Goal: Obtain resource: Obtain resource

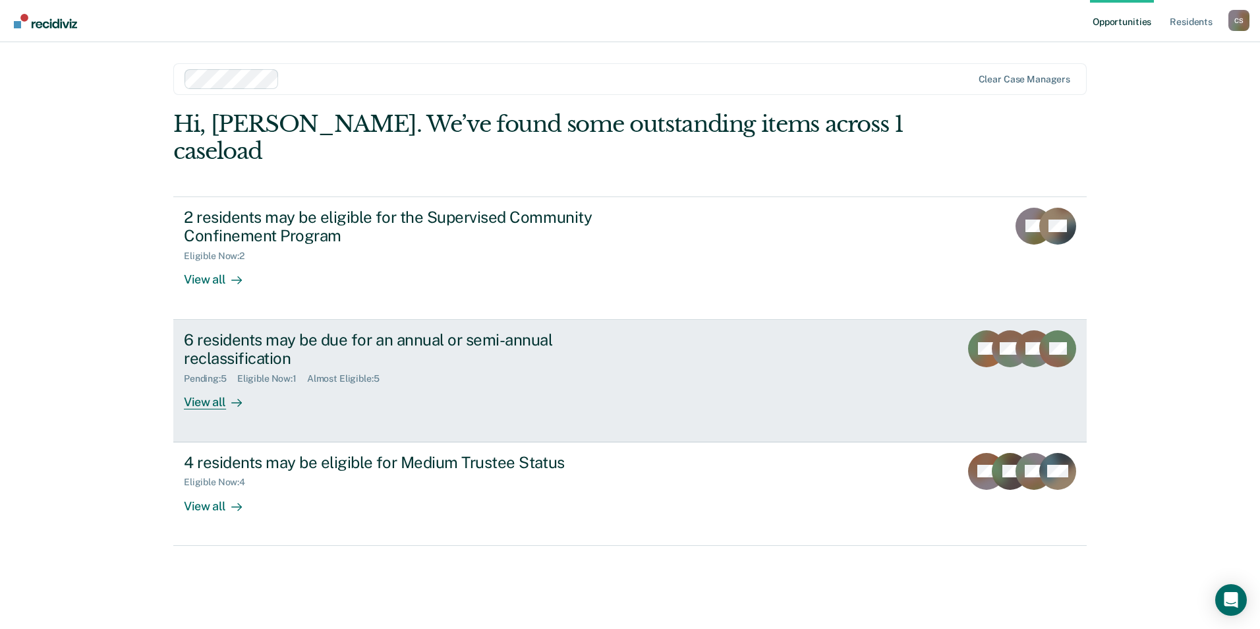
click at [230, 330] on div "6 residents may be due for an annual or semi-annual reclassification" at bounding box center [415, 349] width 463 height 38
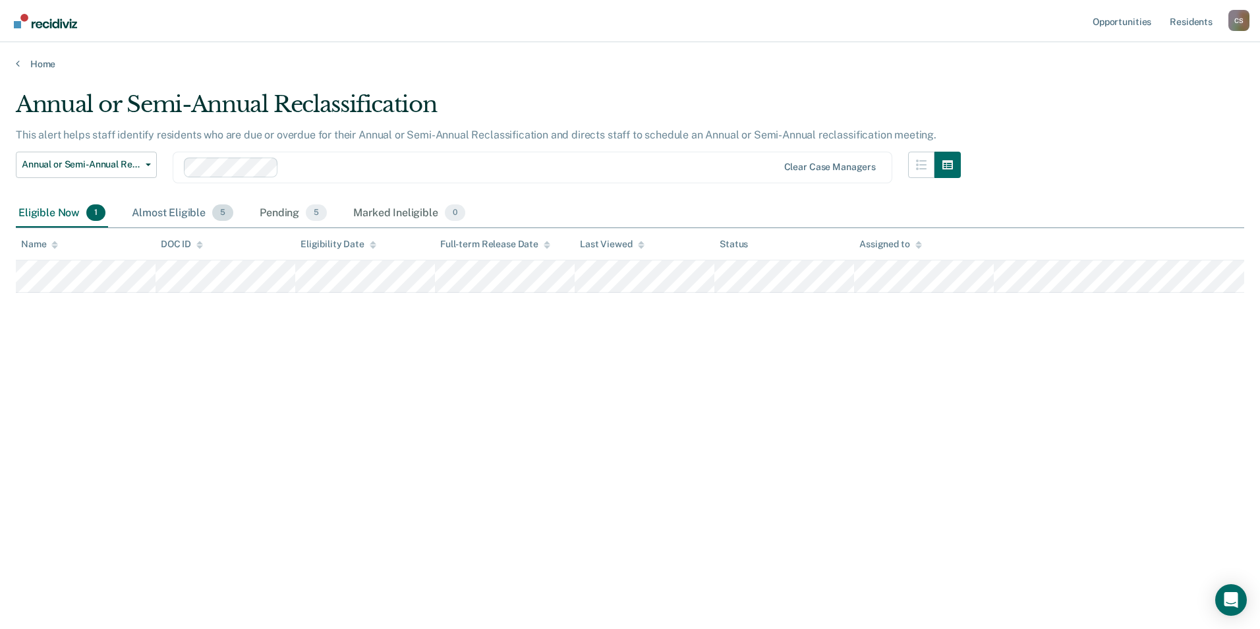
click at [173, 204] on div "Almost Eligible 5" at bounding box center [182, 213] width 107 height 29
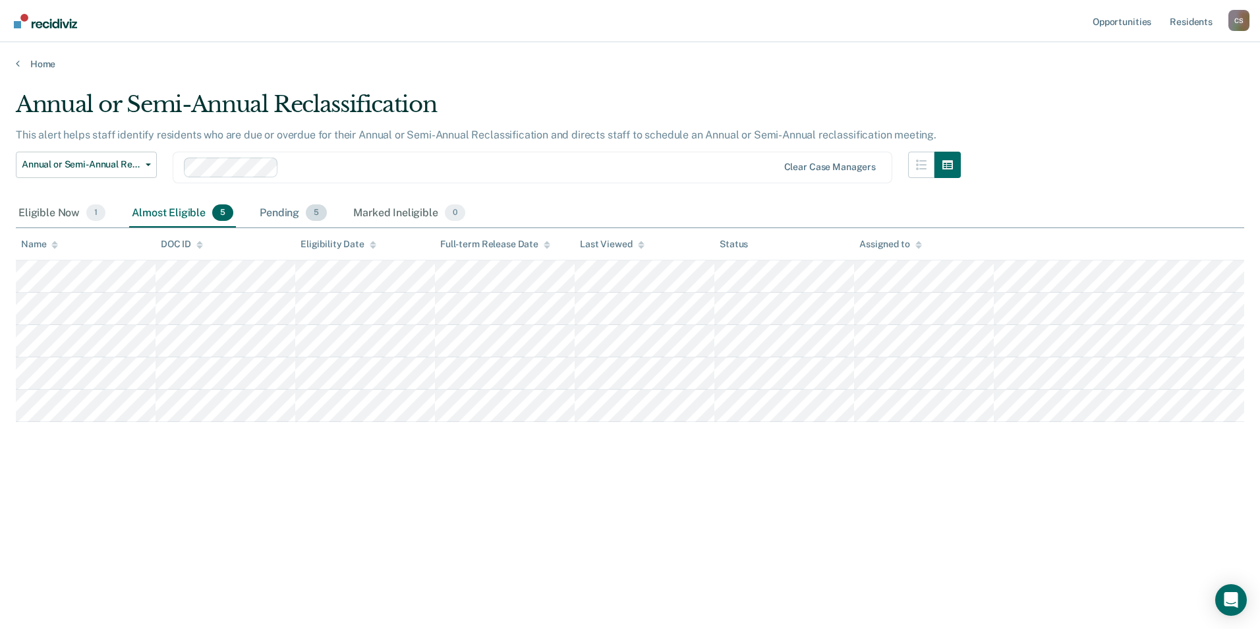
click at [278, 213] on div "Pending 5" at bounding box center [293, 213] width 73 height 29
click at [183, 212] on div "Almost Eligible 5" at bounding box center [182, 213] width 107 height 29
click at [46, 214] on div "Eligible Now 1" at bounding box center [62, 213] width 92 height 29
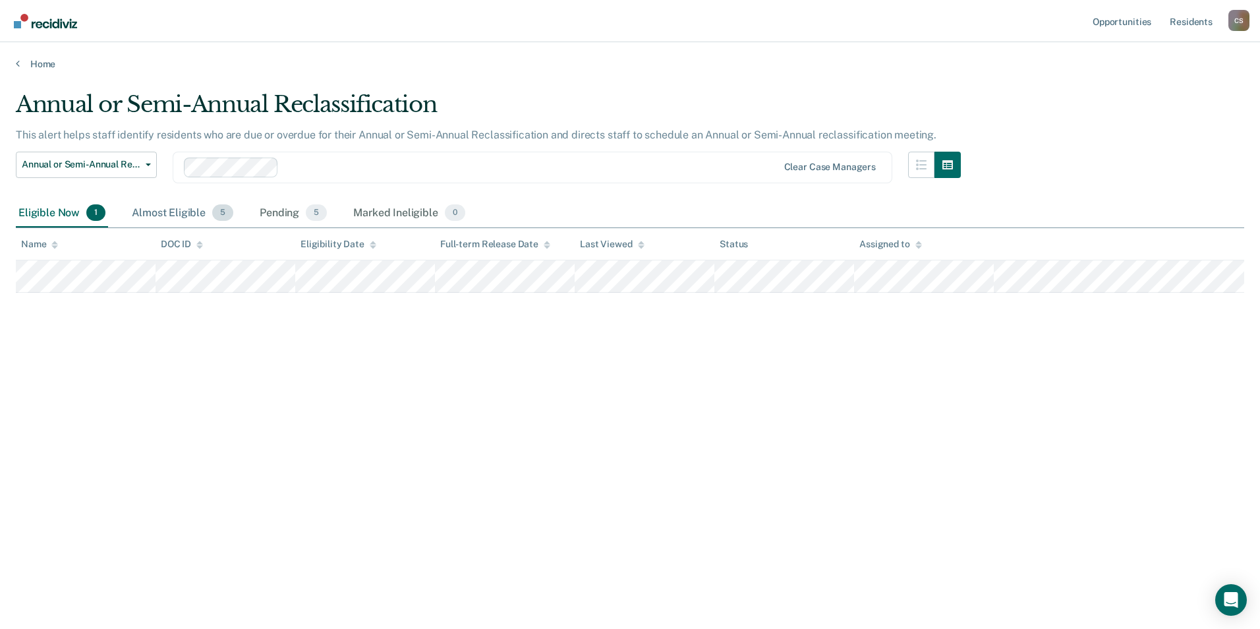
click at [163, 214] on div "Almost Eligible 5" at bounding box center [182, 213] width 107 height 29
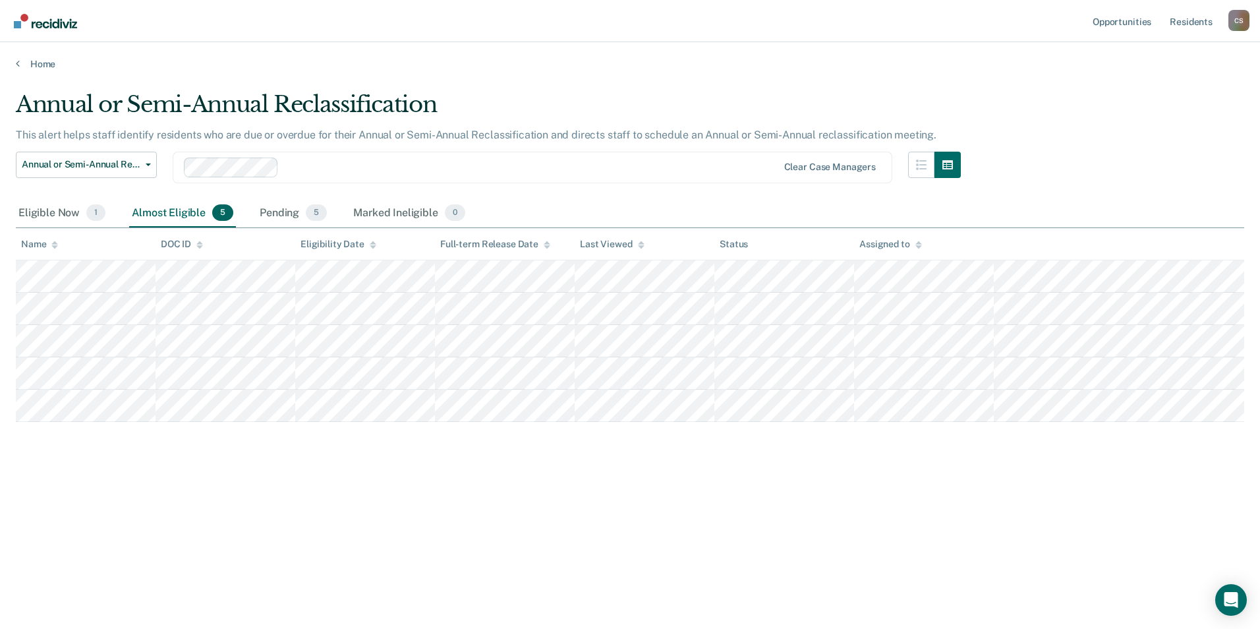
click at [152, 200] on div "Almost Eligible 5" at bounding box center [182, 213] width 107 height 29
click at [38, 207] on div "Eligible Now 1" at bounding box center [62, 213] width 92 height 29
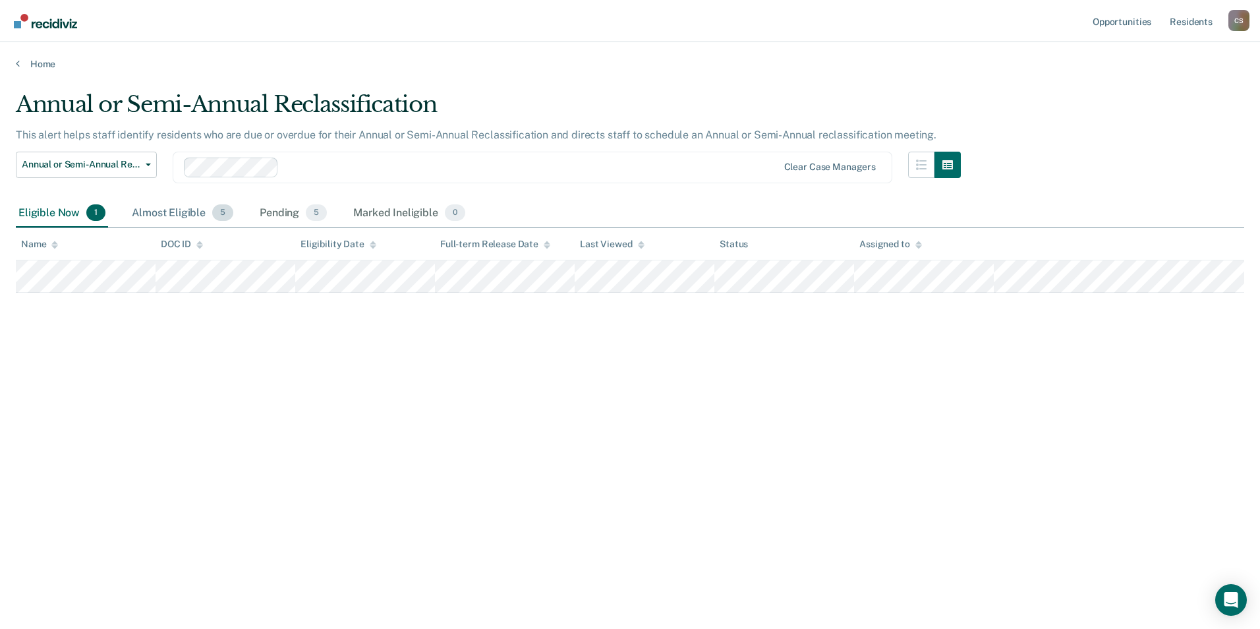
click at [175, 217] on div "Almost Eligible 5" at bounding box center [182, 213] width 107 height 29
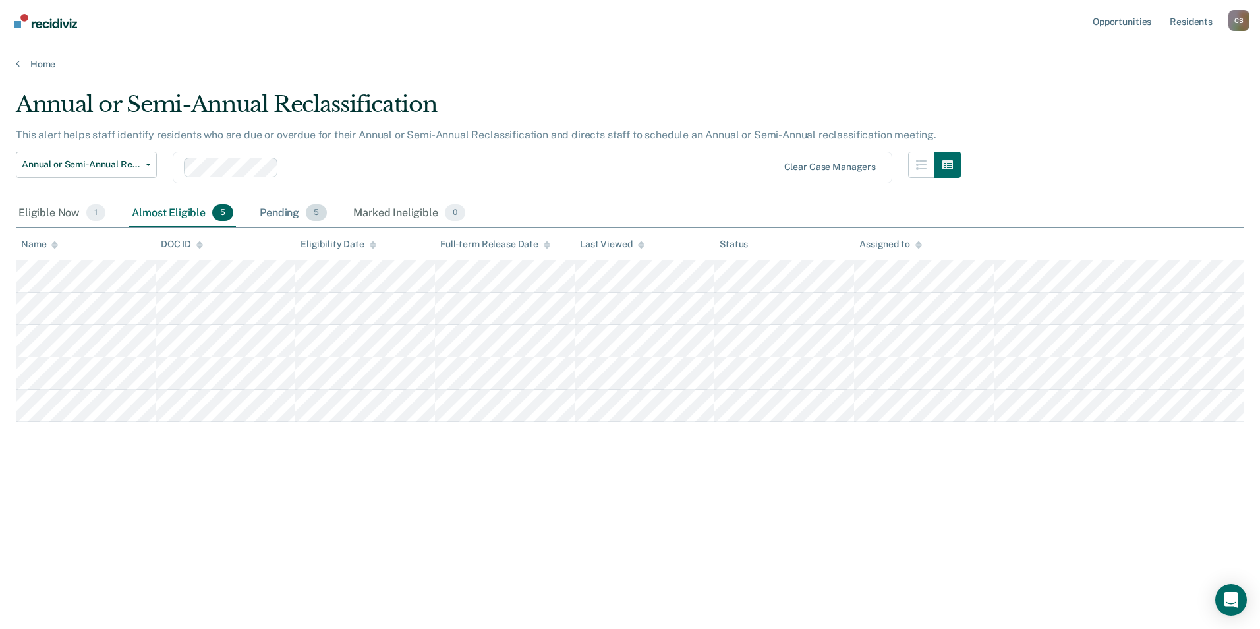
click at [291, 208] on div "Pending 5" at bounding box center [293, 213] width 73 height 29
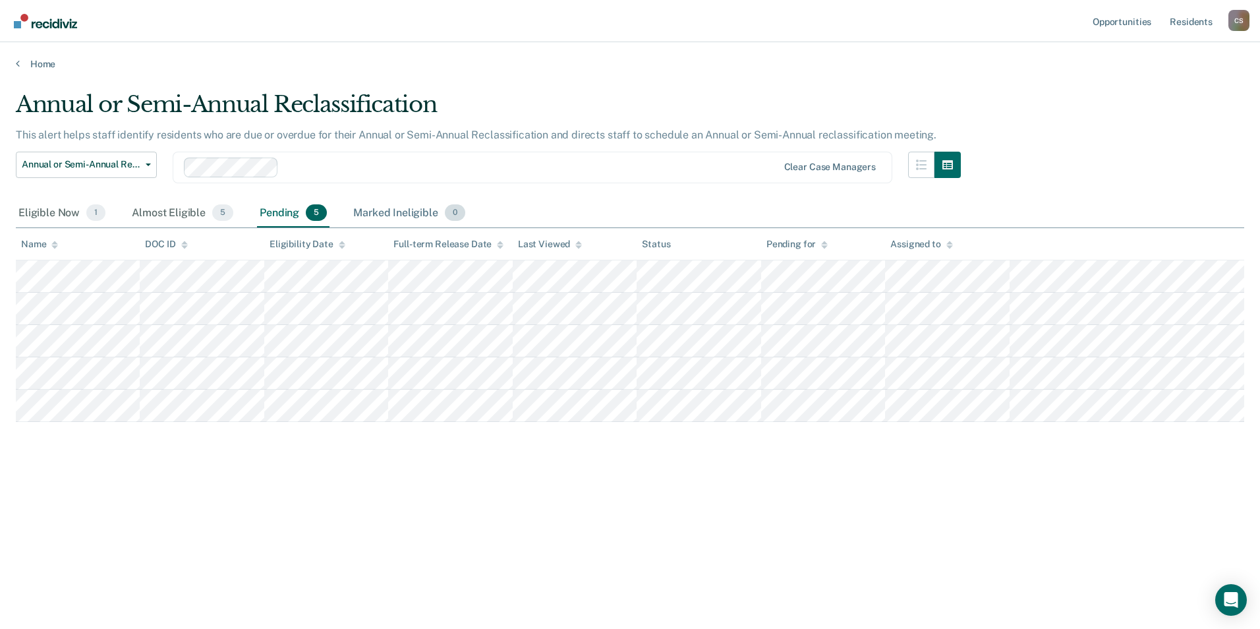
click at [384, 214] on div "Marked Ineligible 0" at bounding box center [409, 213] width 117 height 29
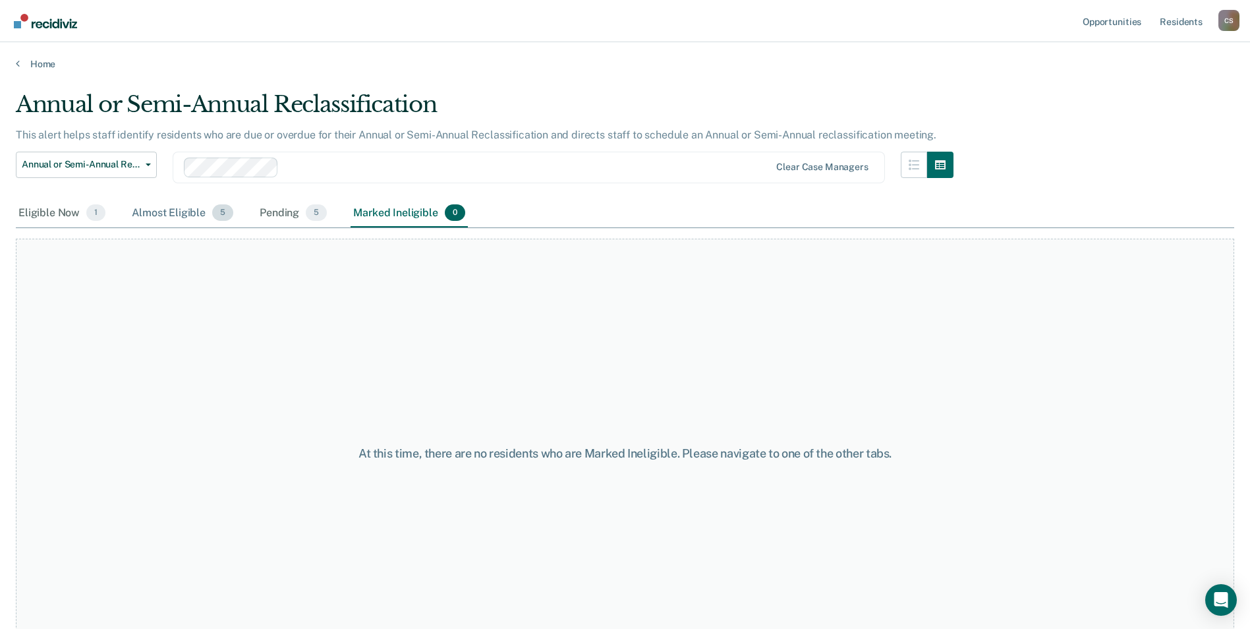
click at [173, 214] on div "Almost Eligible 5" at bounding box center [182, 213] width 107 height 29
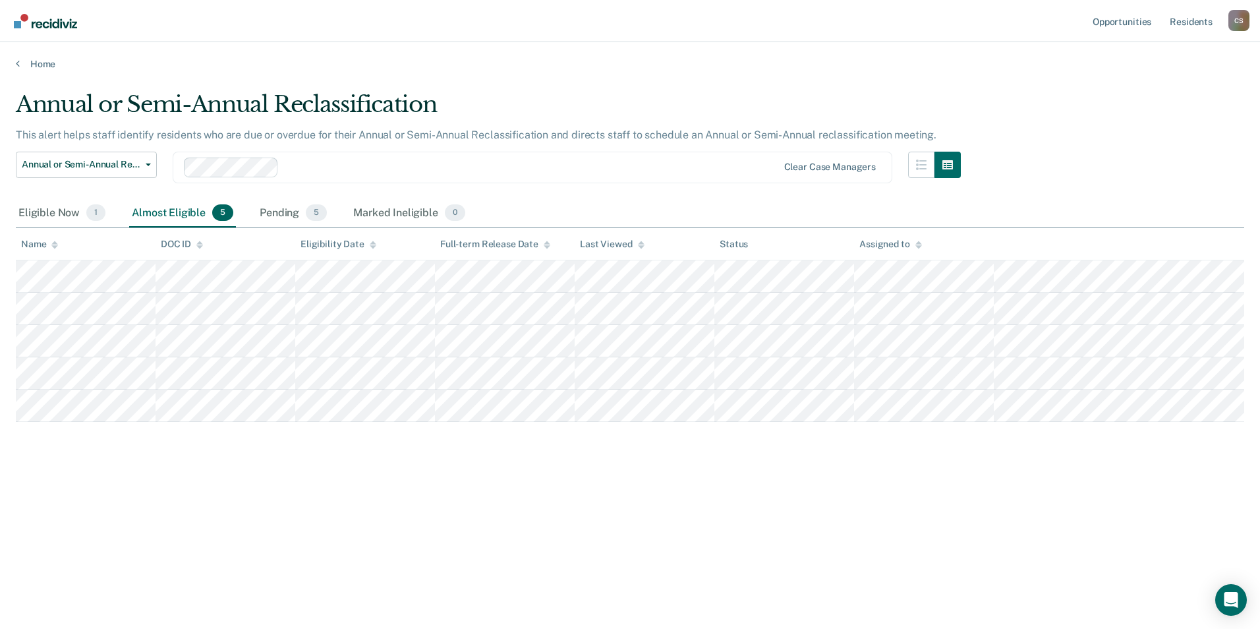
click at [14, 57] on div "Home" at bounding box center [630, 56] width 1260 height 28
click at [18, 64] on icon at bounding box center [18, 63] width 4 height 11
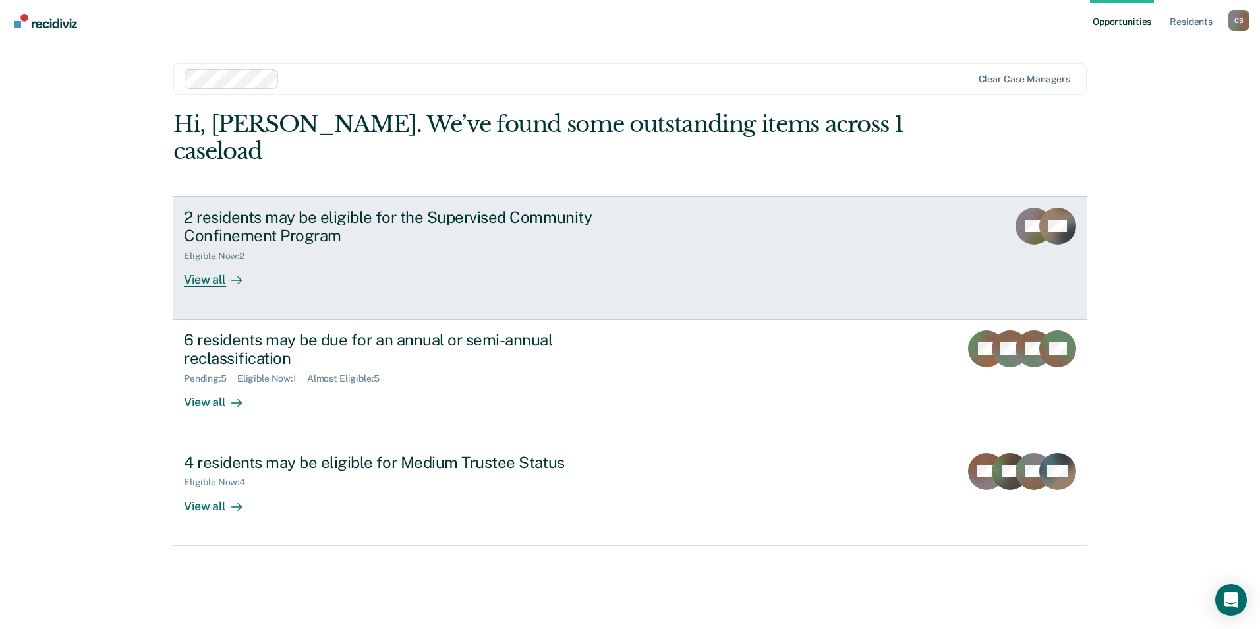
click at [289, 245] on div "Eligible Now : 2" at bounding box center [415, 253] width 463 height 16
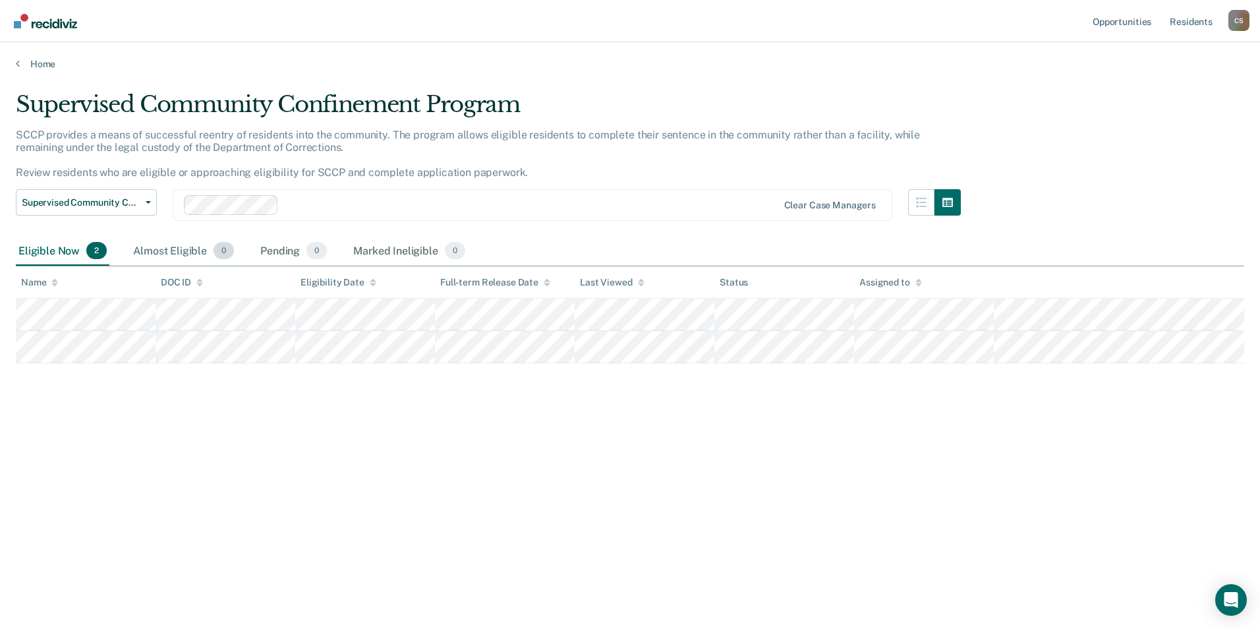
click at [174, 255] on div "Almost Eligible 0" at bounding box center [184, 251] width 106 height 29
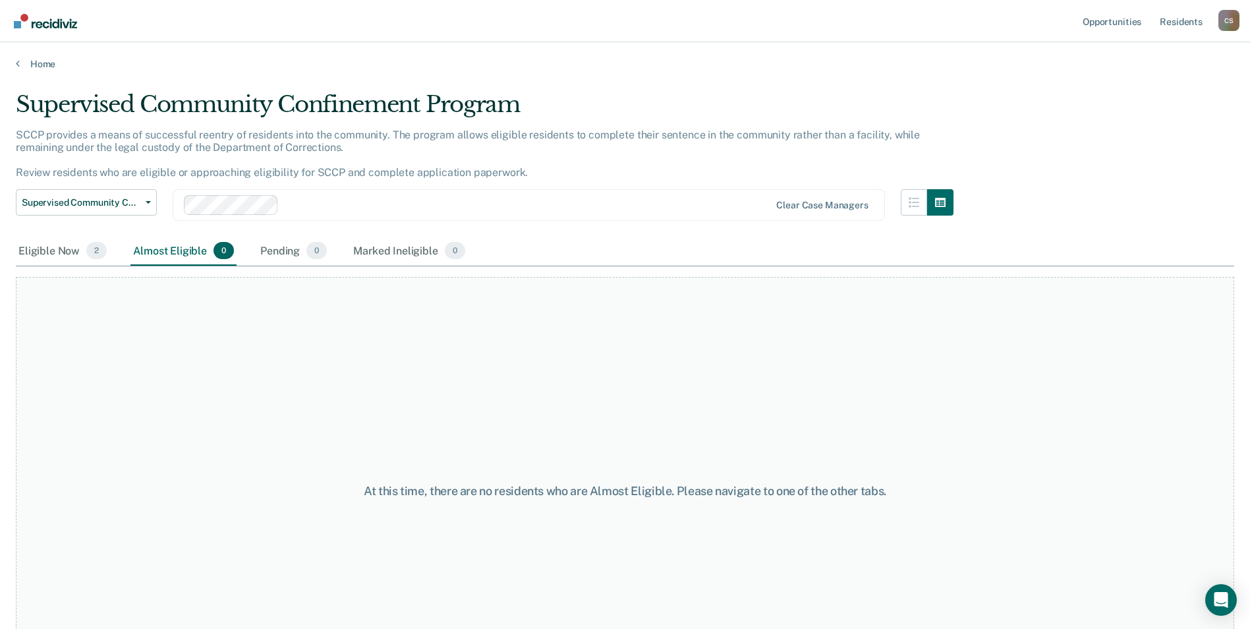
click at [179, 247] on div "Almost Eligible 0" at bounding box center [184, 251] width 106 height 29
click at [35, 260] on div "Eligible Now 2" at bounding box center [63, 251] width 94 height 29
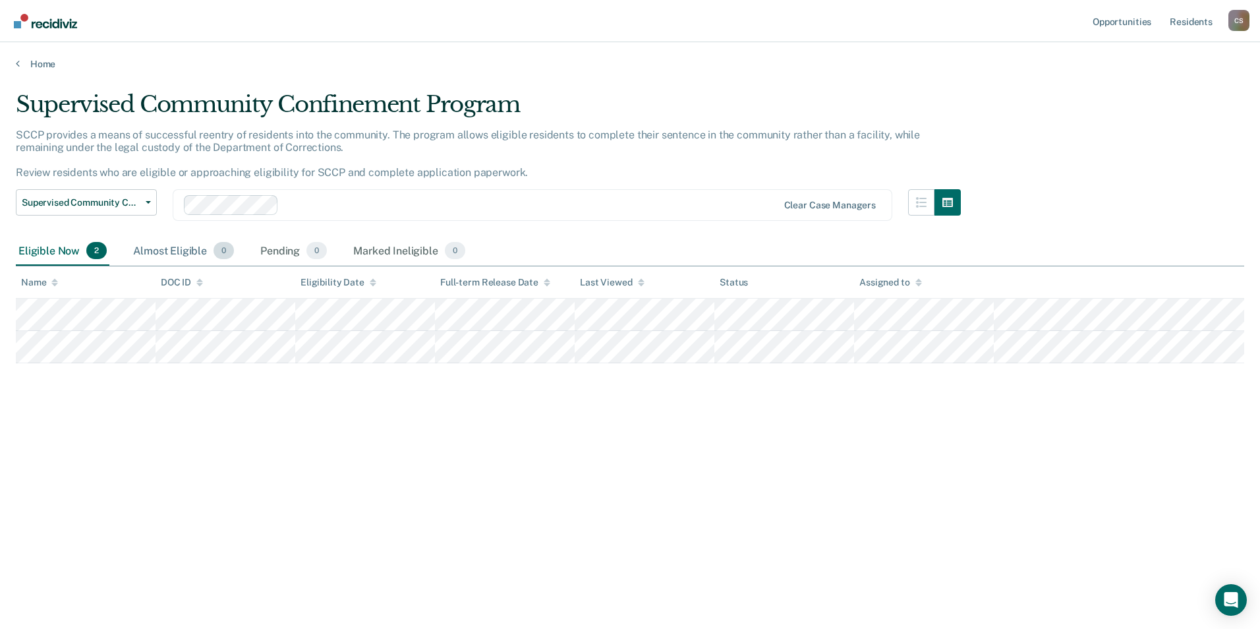
click at [156, 245] on div "Almost Eligible 0" at bounding box center [184, 251] width 106 height 29
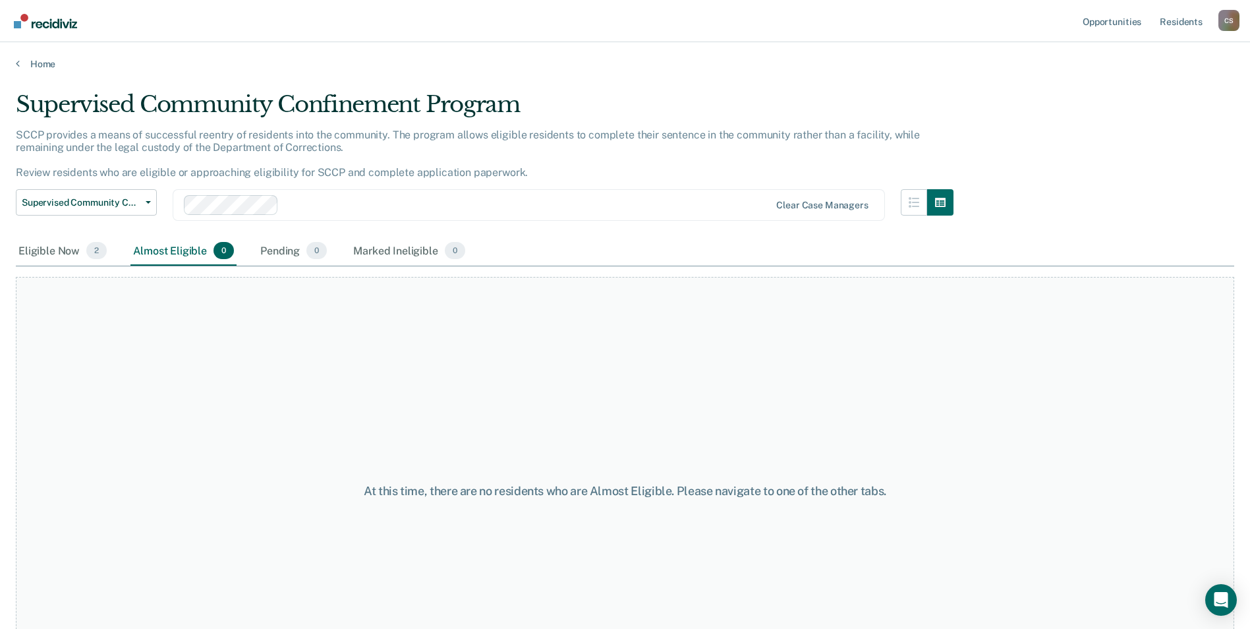
click at [663, 74] on main "Supervised Community Confinement Program SCCP provides a means of successful re…" at bounding box center [625, 347] width 1250 height 555
click at [20, 61] on link "Home" at bounding box center [625, 64] width 1219 height 12
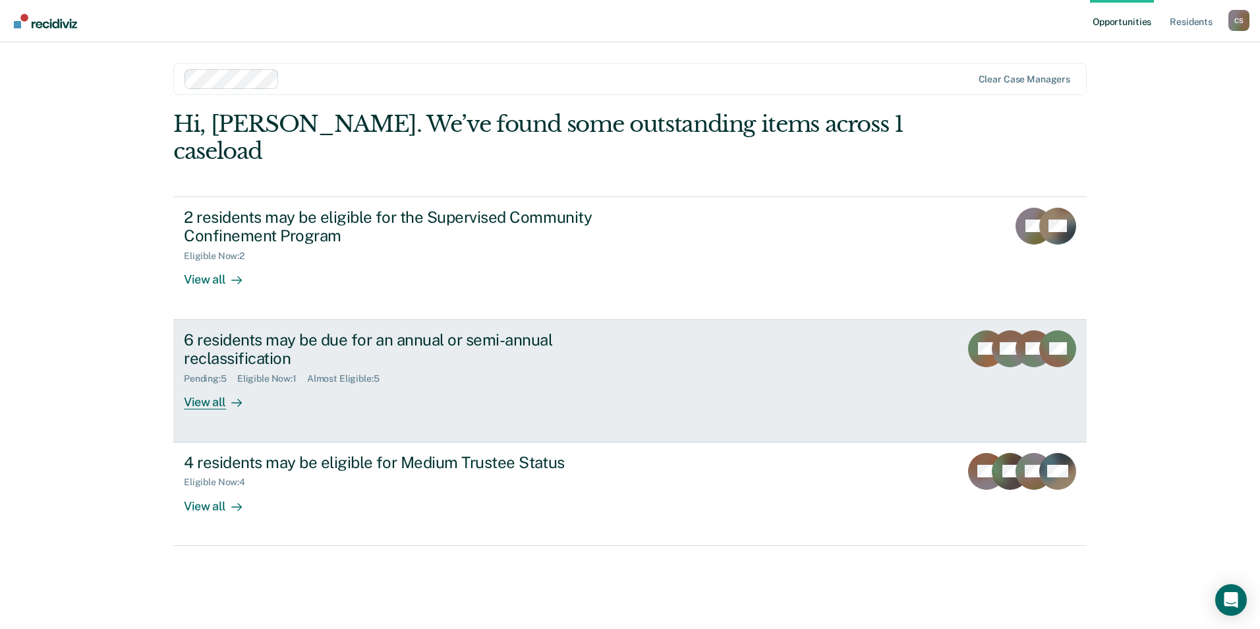
click at [238, 330] on div "6 residents may be due for an annual or semi-annual reclassification" at bounding box center [415, 349] width 463 height 38
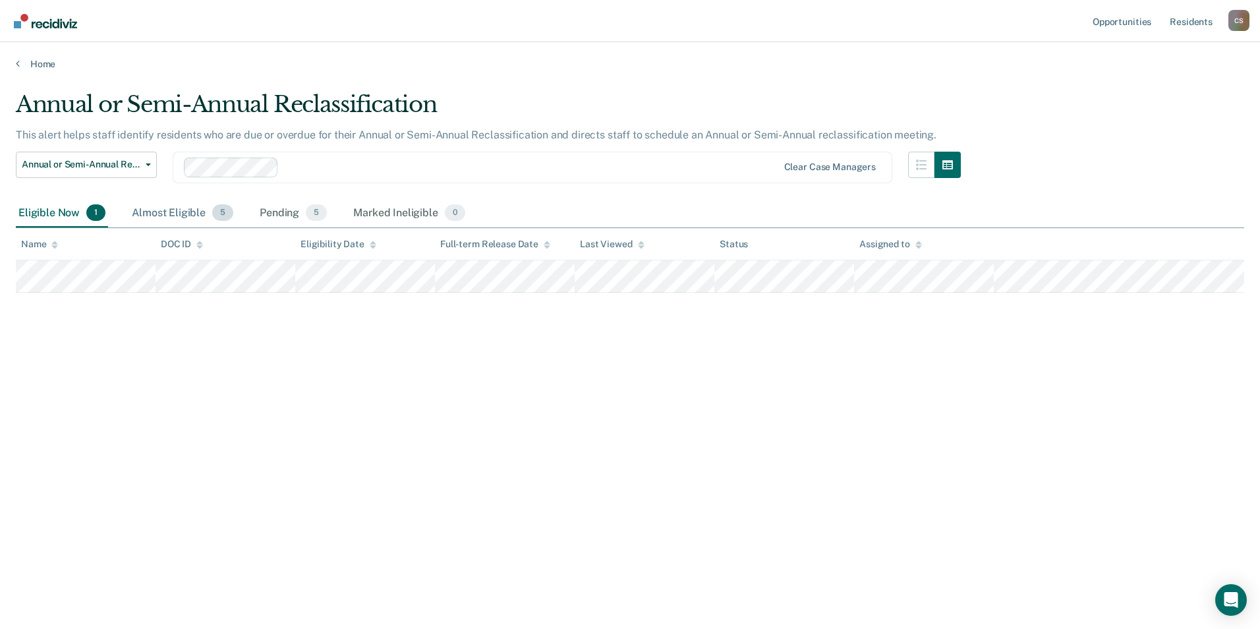
click at [177, 214] on div "Almost Eligible 5" at bounding box center [182, 213] width 107 height 29
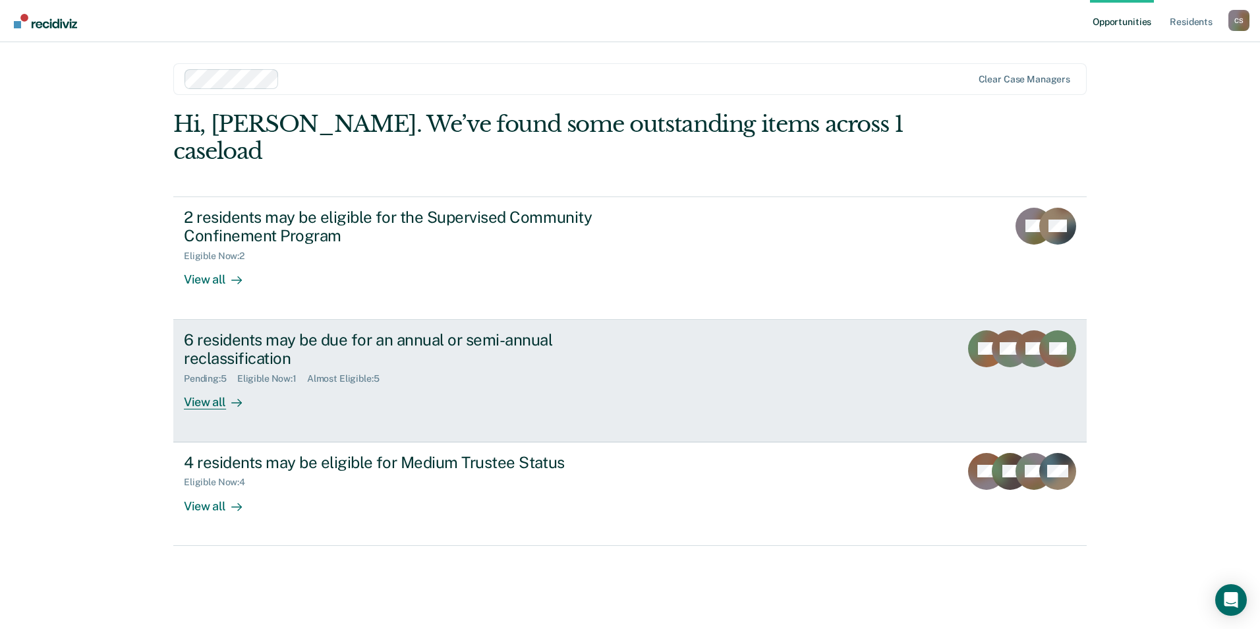
click at [221, 330] on div "6 residents may be due for an annual or semi-annual reclassification" at bounding box center [415, 349] width 463 height 38
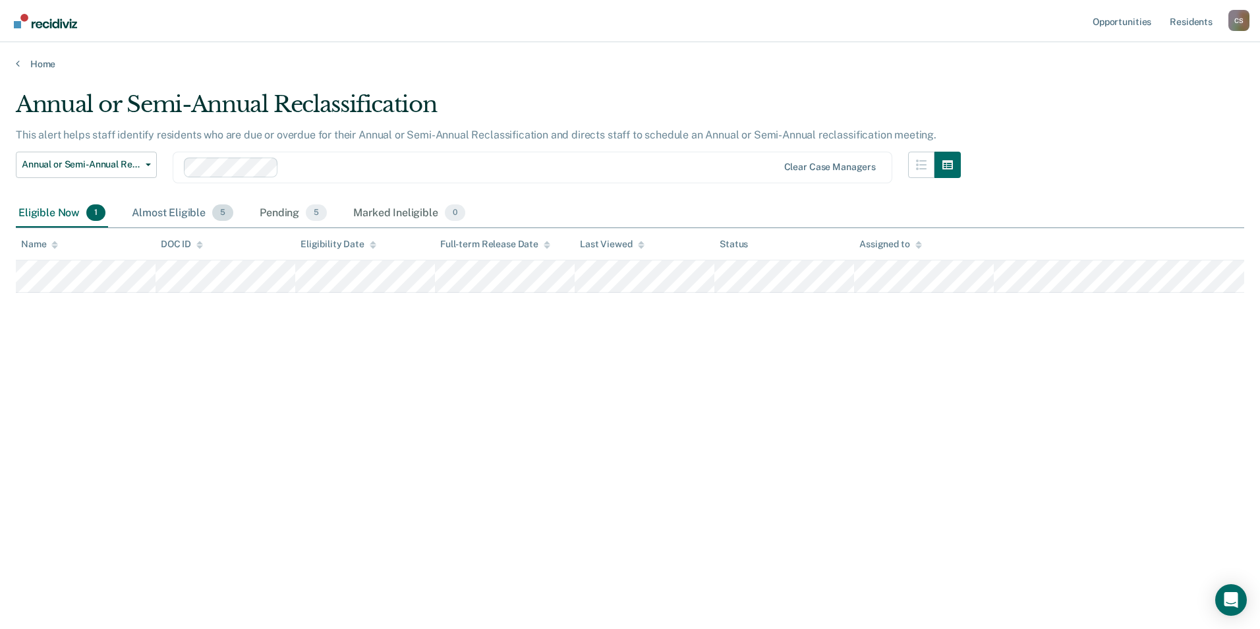
click at [181, 209] on div "Almost Eligible 5" at bounding box center [182, 213] width 107 height 29
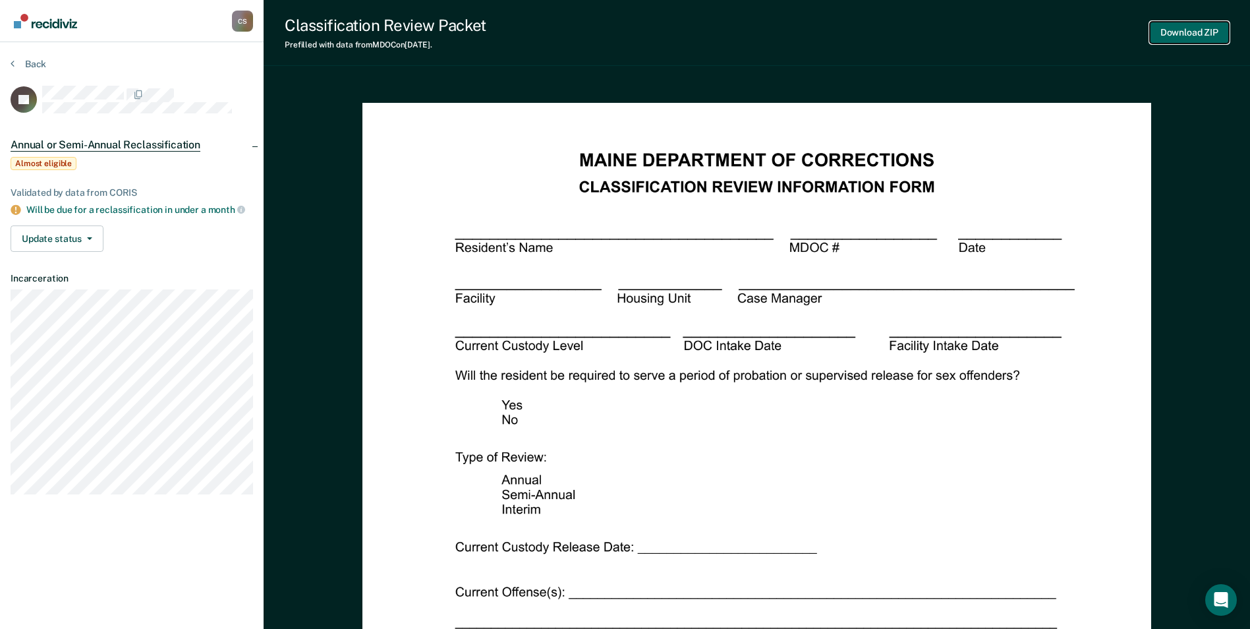
click at [1180, 26] on button "Download ZIP" at bounding box center [1189, 33] width 79 height 22
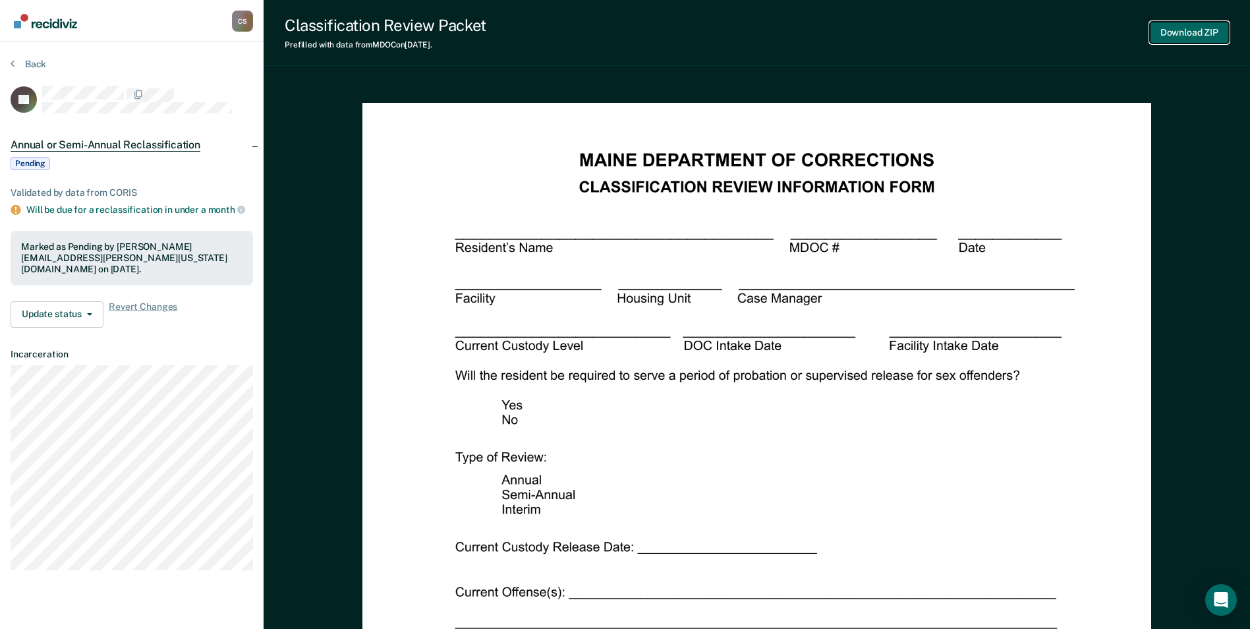
click at [1179, 30] on button "Download ZIP" at bounding box center [1189, 33] width 79 height 22
click at [1179, 32] on button "Download ZIP" at bounding box center [1189, 33] width 79 height 22
